Goal: Information Seeking & Learning: Learn about a topic

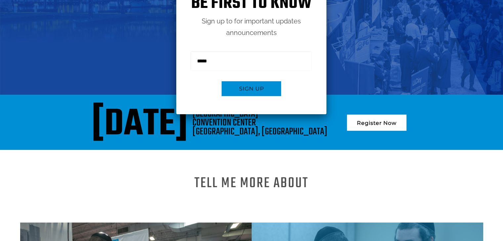
scroll to position [159, 0]
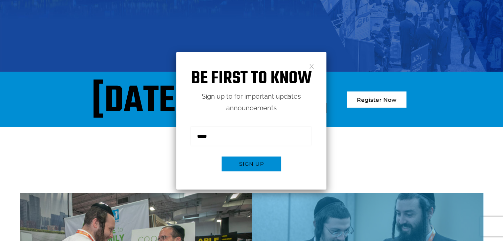
click at [311, 63] on link at bounding box center [312, 66] width 6 height 6
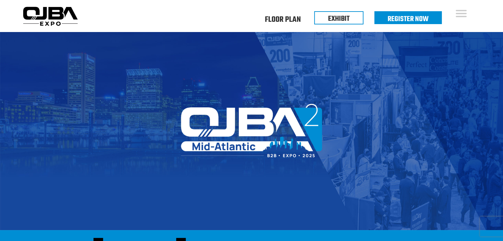
scroll to position [0, 0]
click at [284, 18] on link "Floor Plan" at bounding box center [283, 19] width 36 height 2
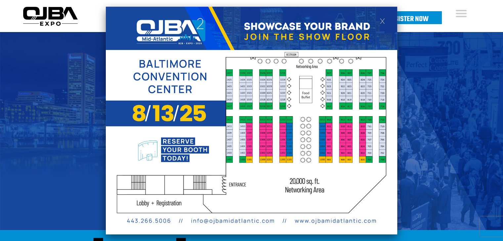
click at [381, 19] on link at bounding box center [383, 21] width 6 height 6
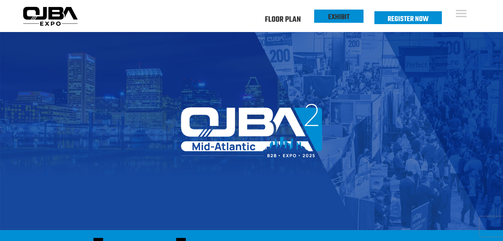
click at [341, 16] on link "EXHIBIT" at bounding box center [338, 17] width 21 height 11
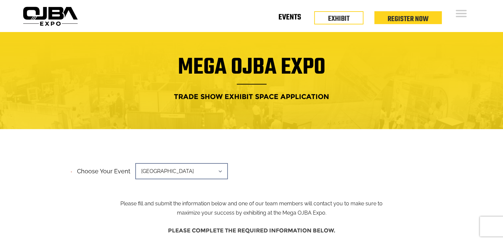
click at [293, 18] on link "Events" at bounding box center [289, 19] width 22 height 2
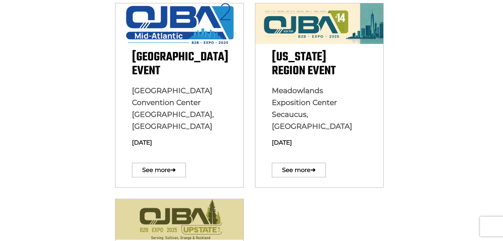
scroll to position [225, 0]
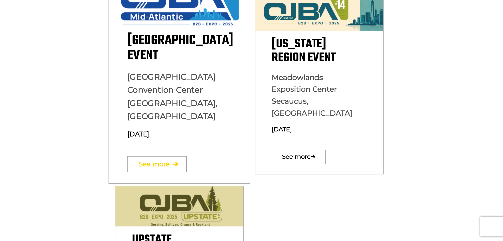
click at [185, 156] on link "See more ➔" at bounding box center [156, 164] width 59 height 16
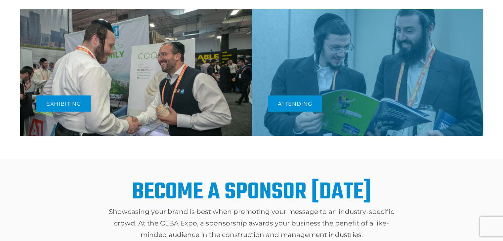
scroll to position [357, 0]
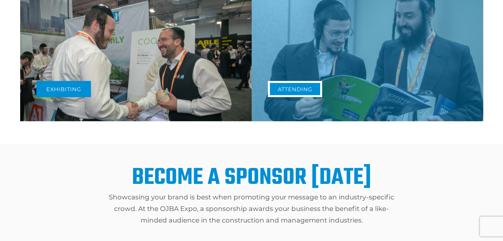
click at [299, 90] on link "Attending" at bounding box center [295, 89] width 54 height 16
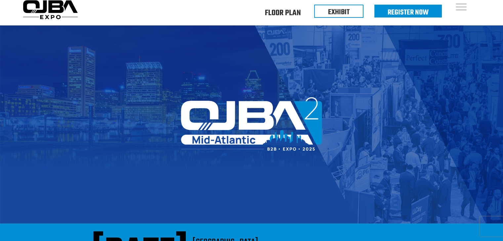
click at [245, 16] on div "Floor Plan Floor Plan Events Floor Plan EXHIBIT Register Now" at bounding box center [329, 14] width 225 height 9
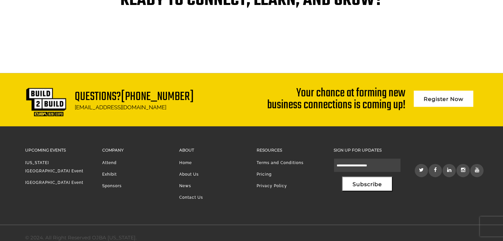
scroll to position [1438, 0]
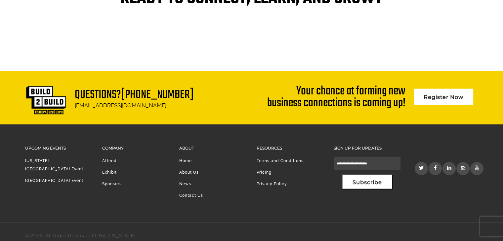
click at [55, 160] on link "[US_STATE][GEOGRAPHIC_DATA] Event" at bounding box center [54, 165] width 58 height 13
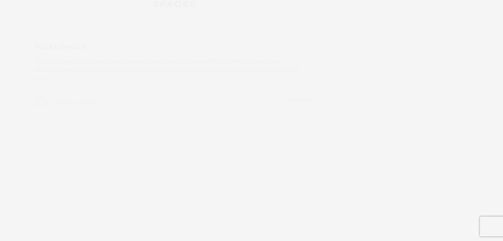
scroll to position [7633, 0]
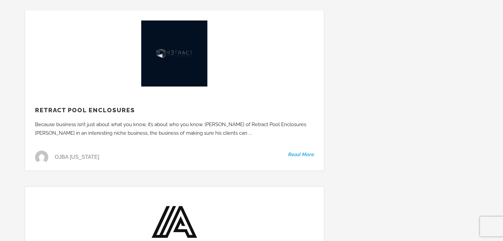
scroll to position [0, 0]
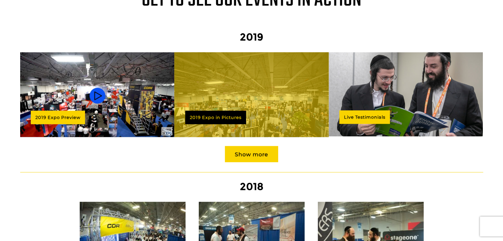
scroll to position [594, 0]
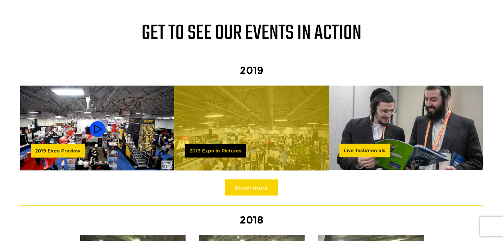
click at [256, 182] on link "Show more" at bounding box center [251, 188] width 53 height 16
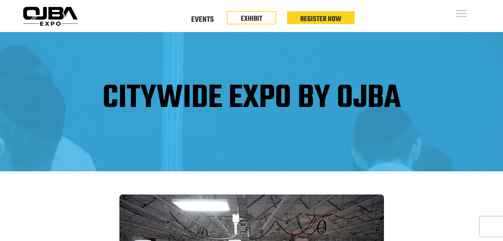
drag, startPoint x: 502, startPoint y: 37, endPoint x: 499, endPoint y: 65, distance: 28.3
click at [499, 65] on div "CITYWIDE EXPO BY OJBA" at bounding box center [251, 102] width 503 height 140
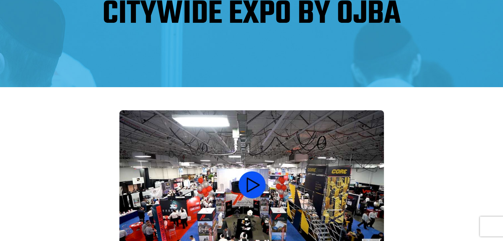
scroll to position [176, 0]
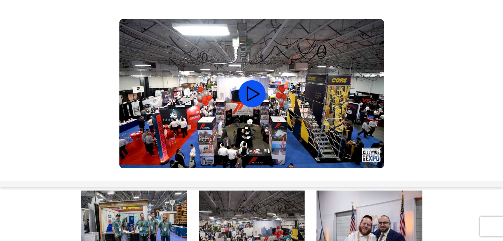
click at [267, 96] on video at bounding box center [251, 93] width 265 height 149
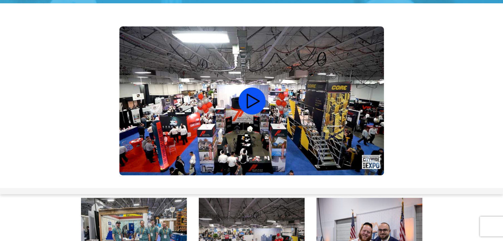
scroll to position [167, 0]
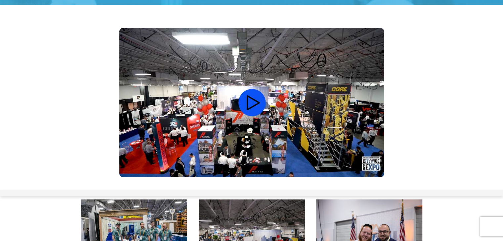
click at [259, 113] on video at bounding box center [251, 102] width 265 height 149
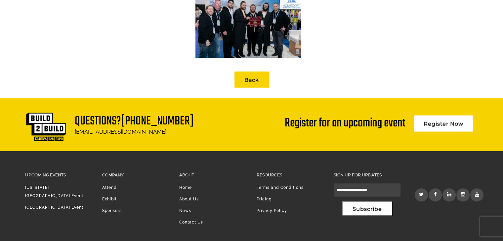
scroll to position [1208, 0]
